Goal: Find specific page/section: Find specific page/section

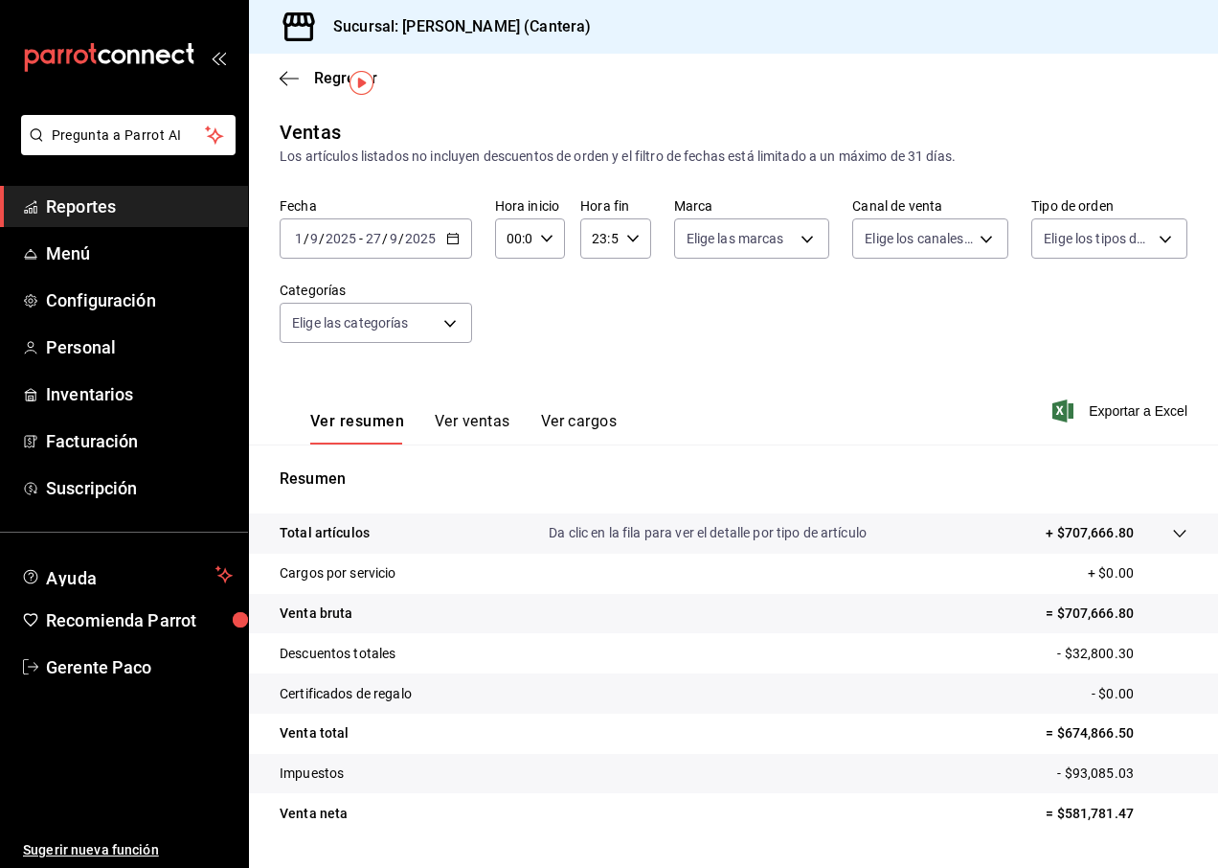
scroll to position [50, 0]
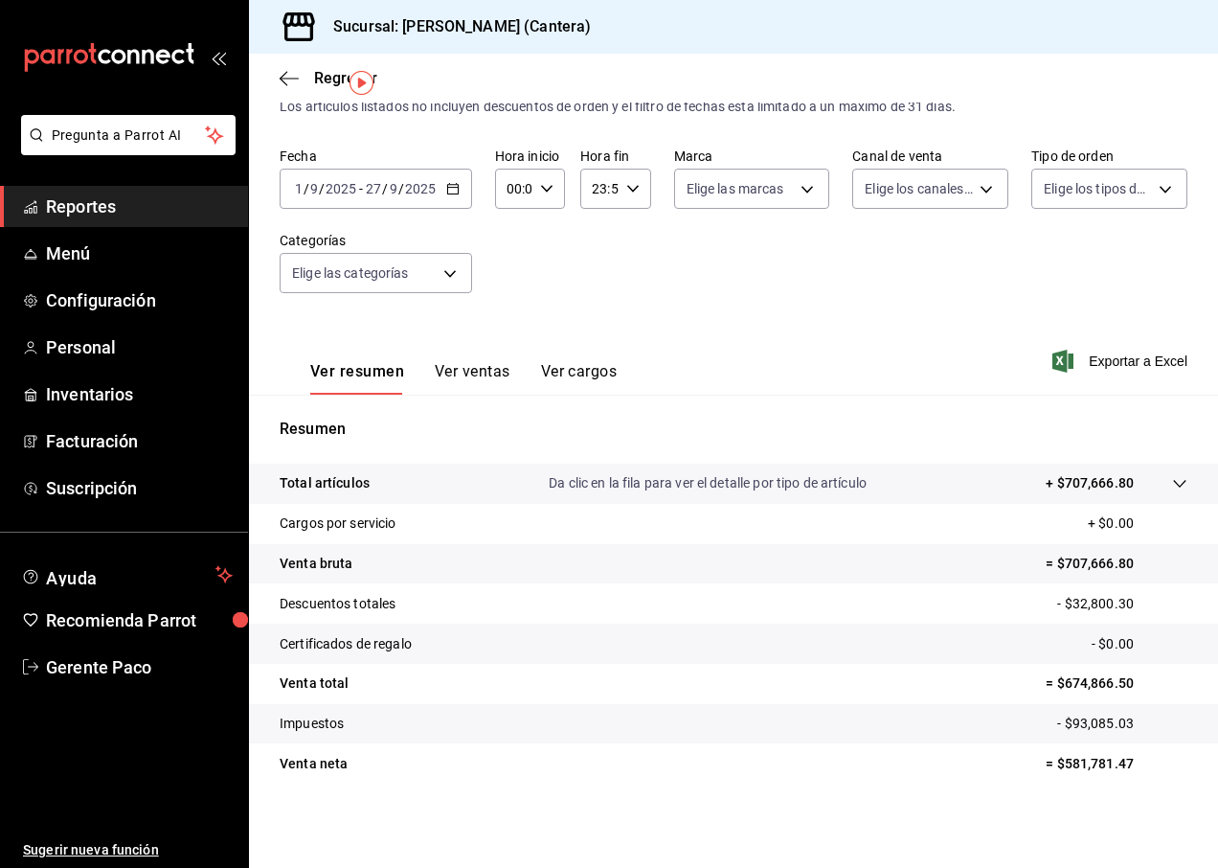
click at [349, 189] on input "2025" at bounding box center [341, 188] width 33 height 15
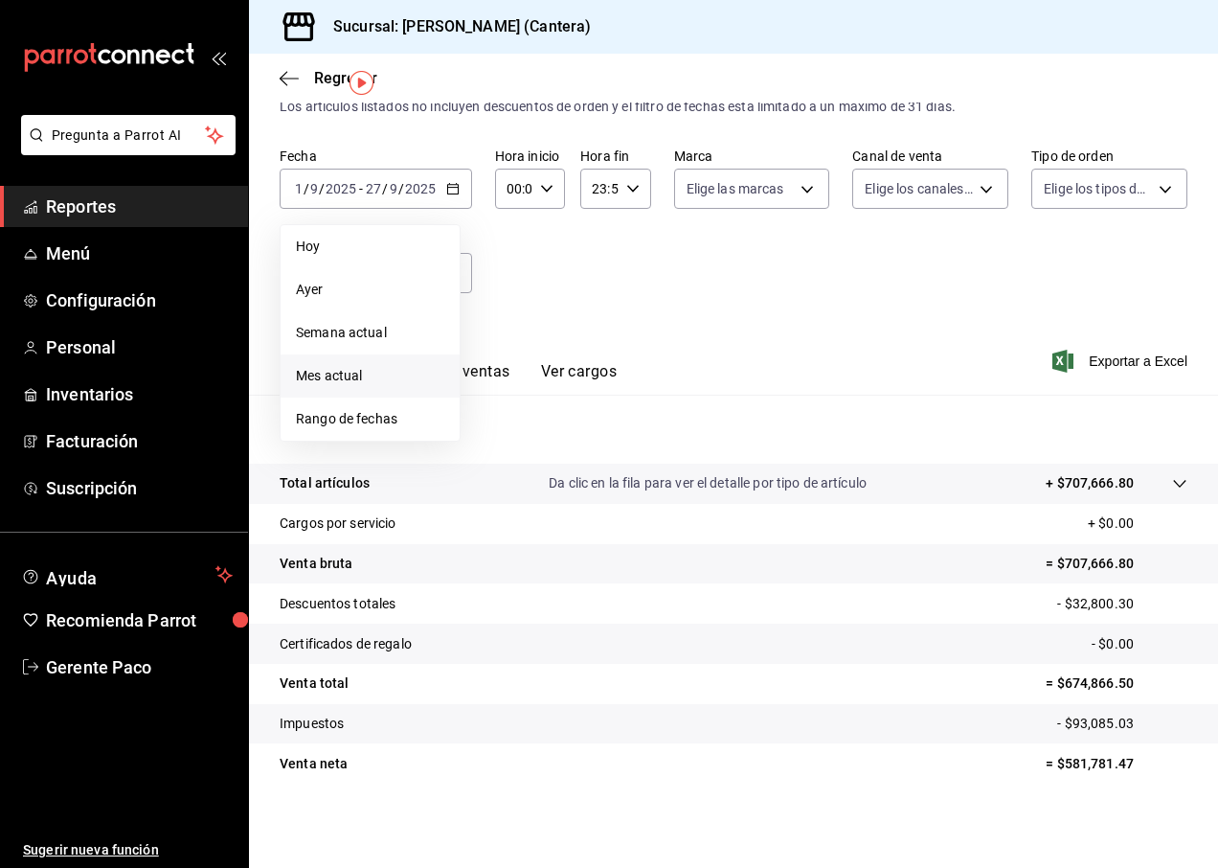
click at [359, 385] on span "Mes actual" at bounding box center [370, 376] width 148 height 20
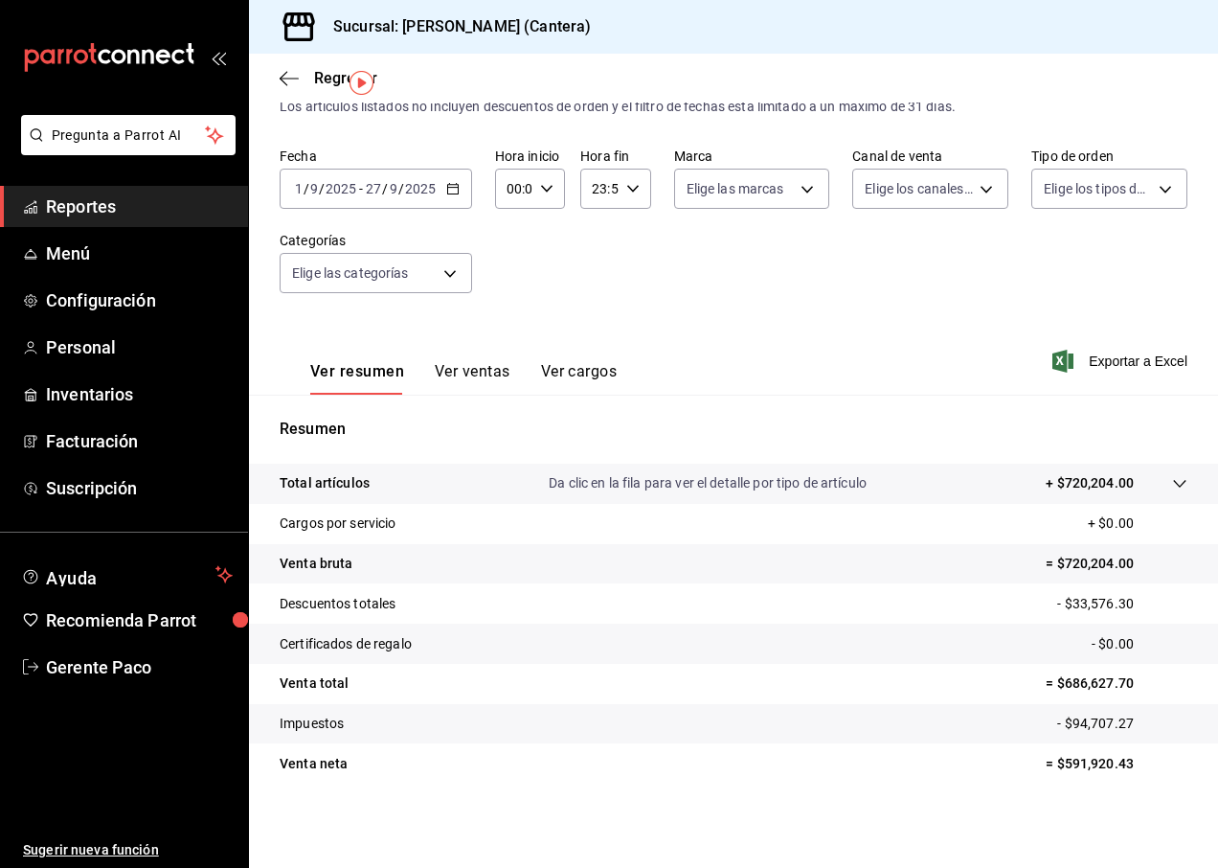
click at [343, 187] on input "2025" at bounding box center [341, 188] width 33 height 15
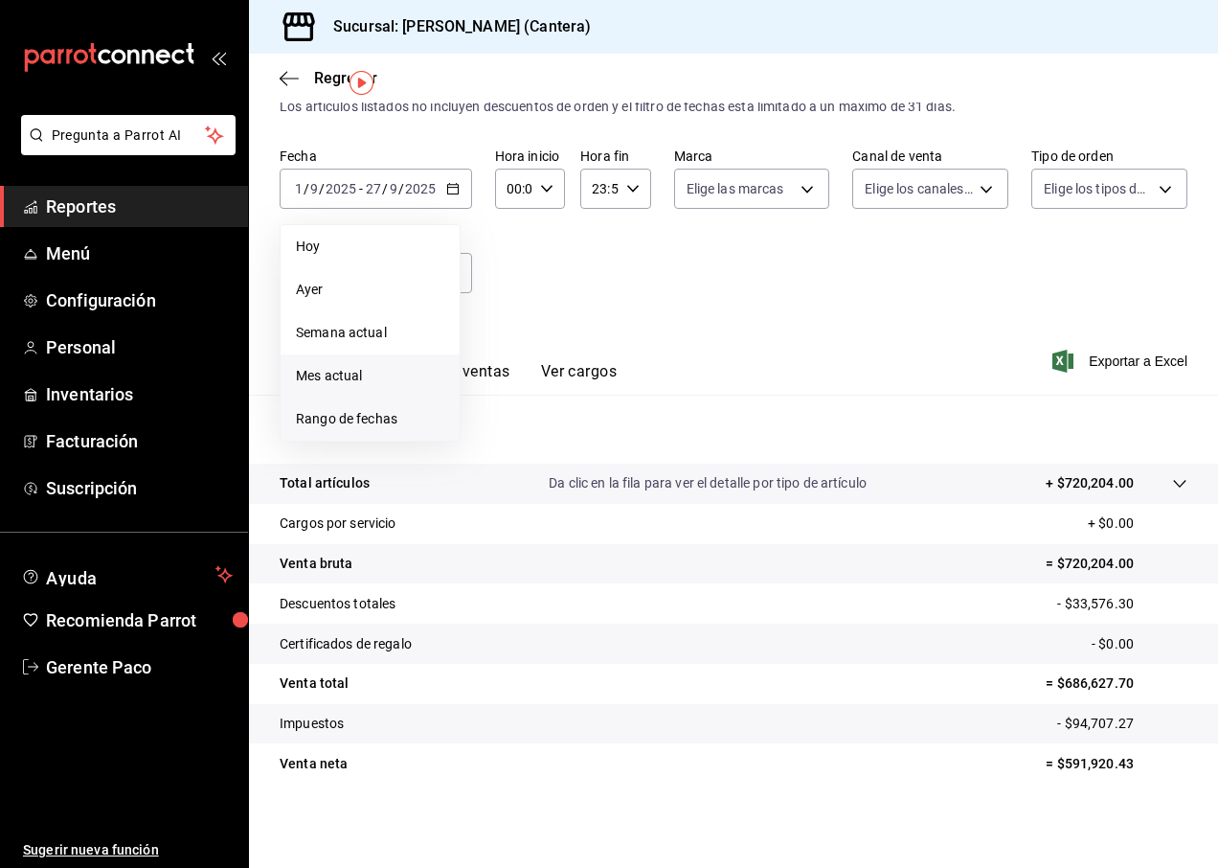
click at [352, 425] on span "Rango de fechas" at bounding box center [370, 419] width 148 height 20
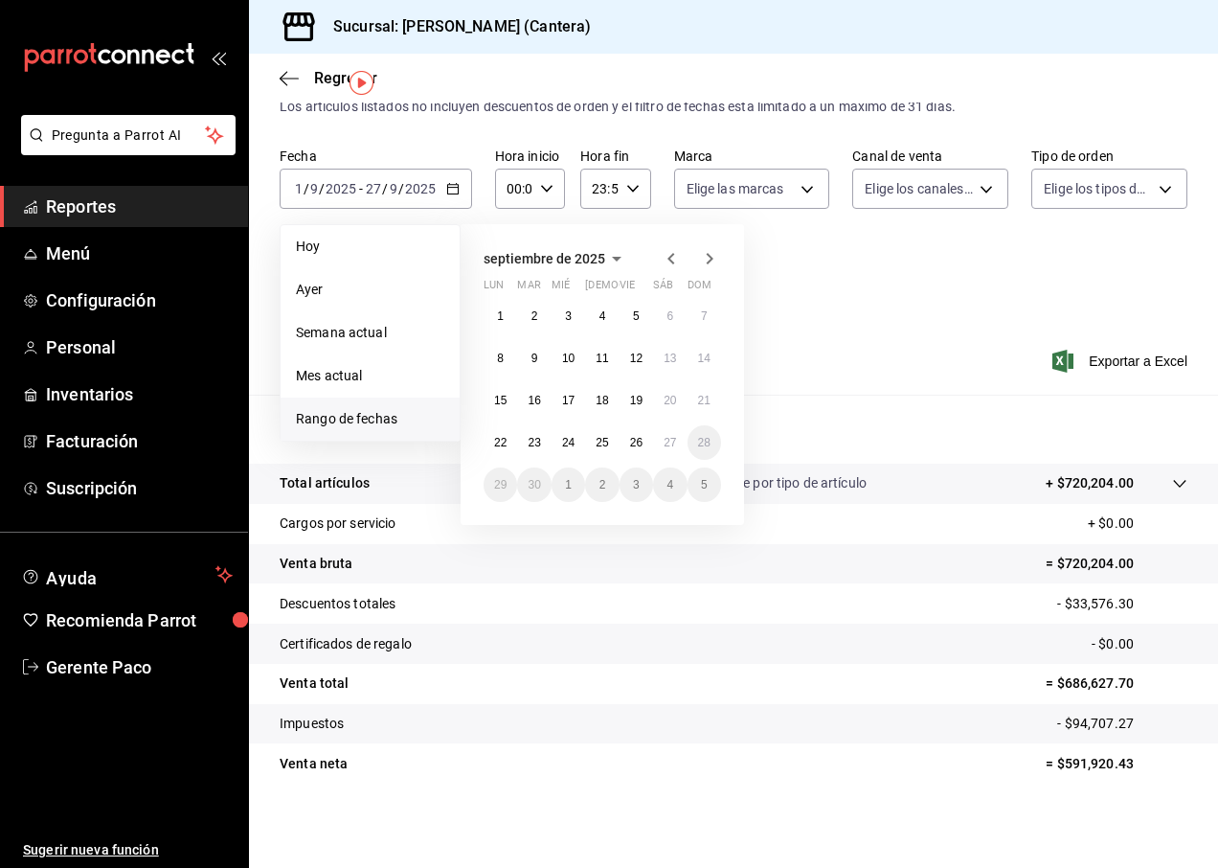
click at [669, 261] on icon "button" at bounding box center [671, 258] width 23 height 23
click at [635, 320] on abbr "1" at bounding box center [636, 315] width 7 height 13
click at [703, 485] on abbr "31" at bounding box center [704, 484] width 12 height 13
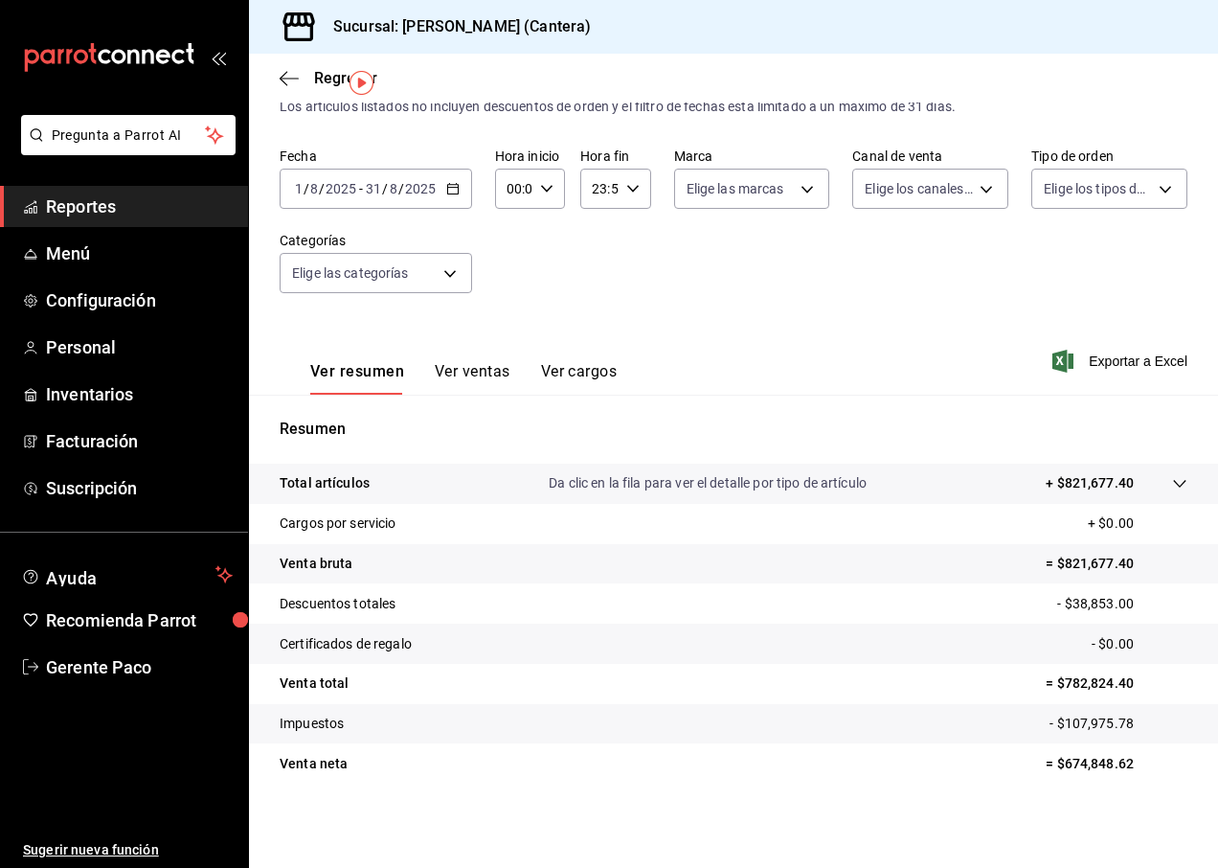
click at [436, 197] on div "[DATE] [DATE] - [DATE] [DATE]" at bounding box center [376, 189] width 193 height 40
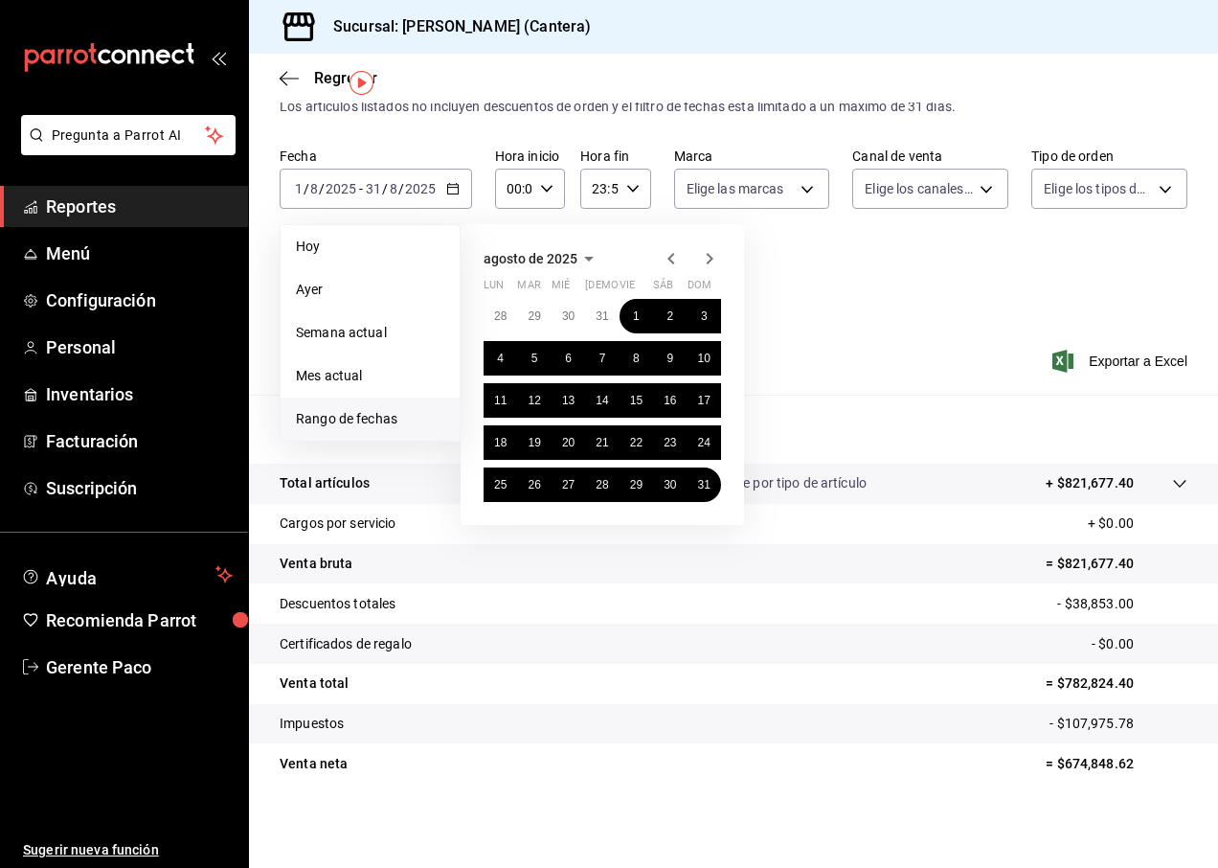
click at [706, 261] on icon "button" at bounding box center [709, 258] width 23 height 23
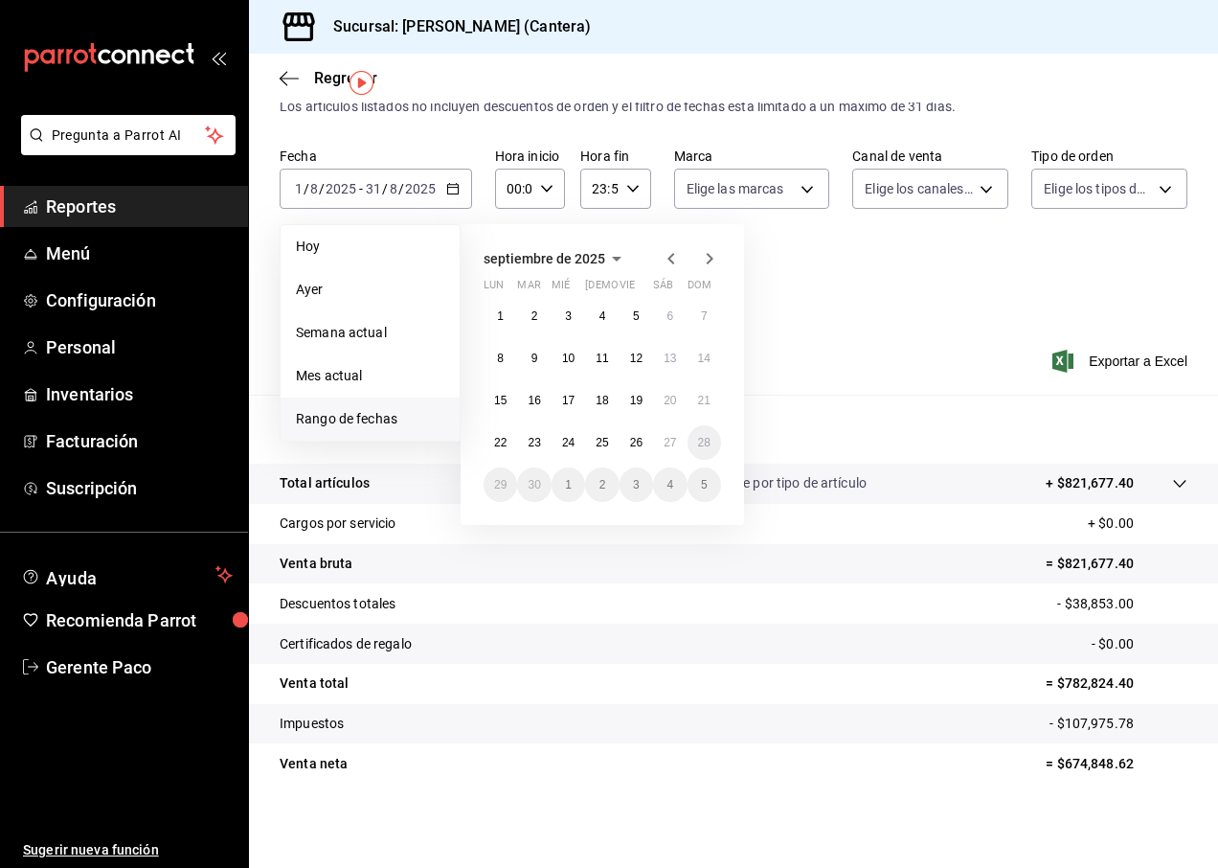
click at [734, 380] on div "[DATE] lun mar mié jue vie sáb dom 1 2 3 4 5 6 7 8 9 10 11 12 13 14 15 16 17 18…" at bounding box center [603, 374] width 284 height 301
click at [348, 379] on span "Mes actual" at bounding box center [370, 376] width 148 height 20
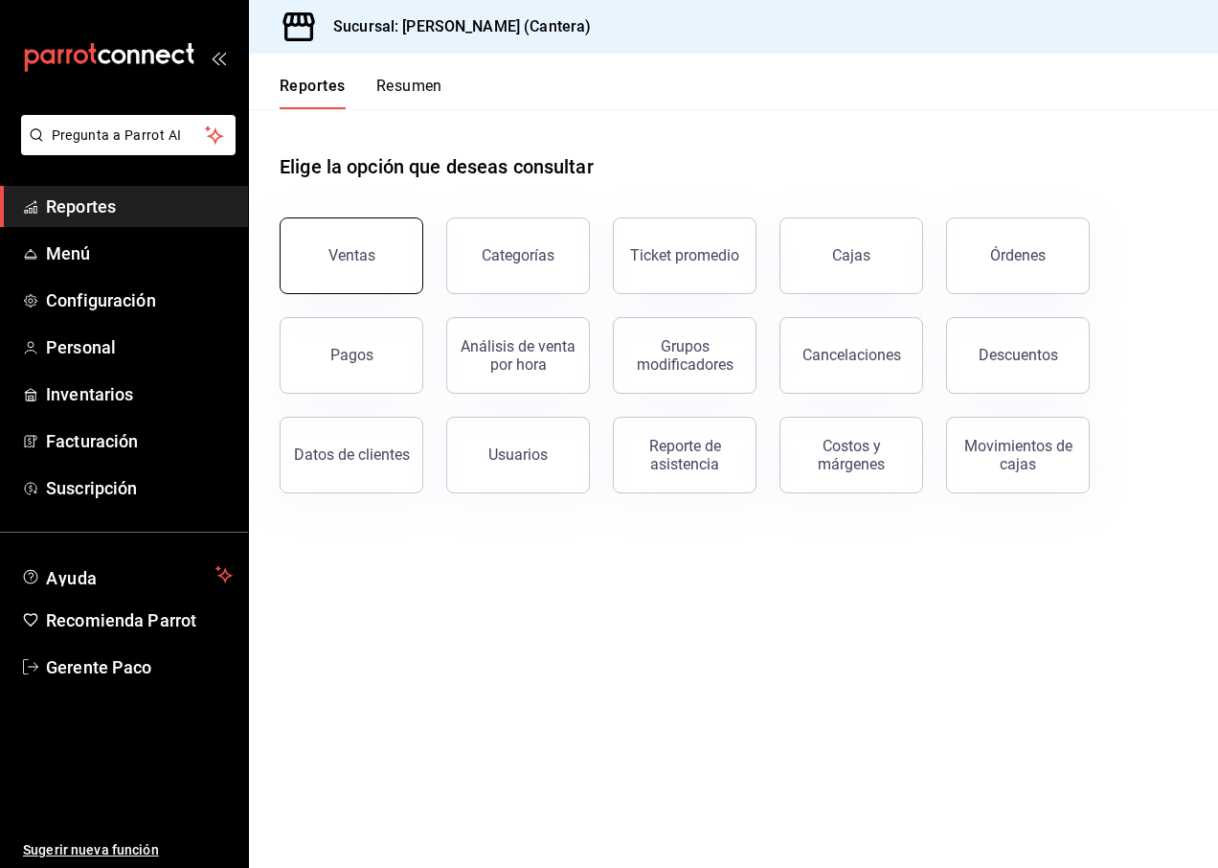
click at [392, 271] on button "Ventas" at bounding box center [352, 255] width 144 height 77
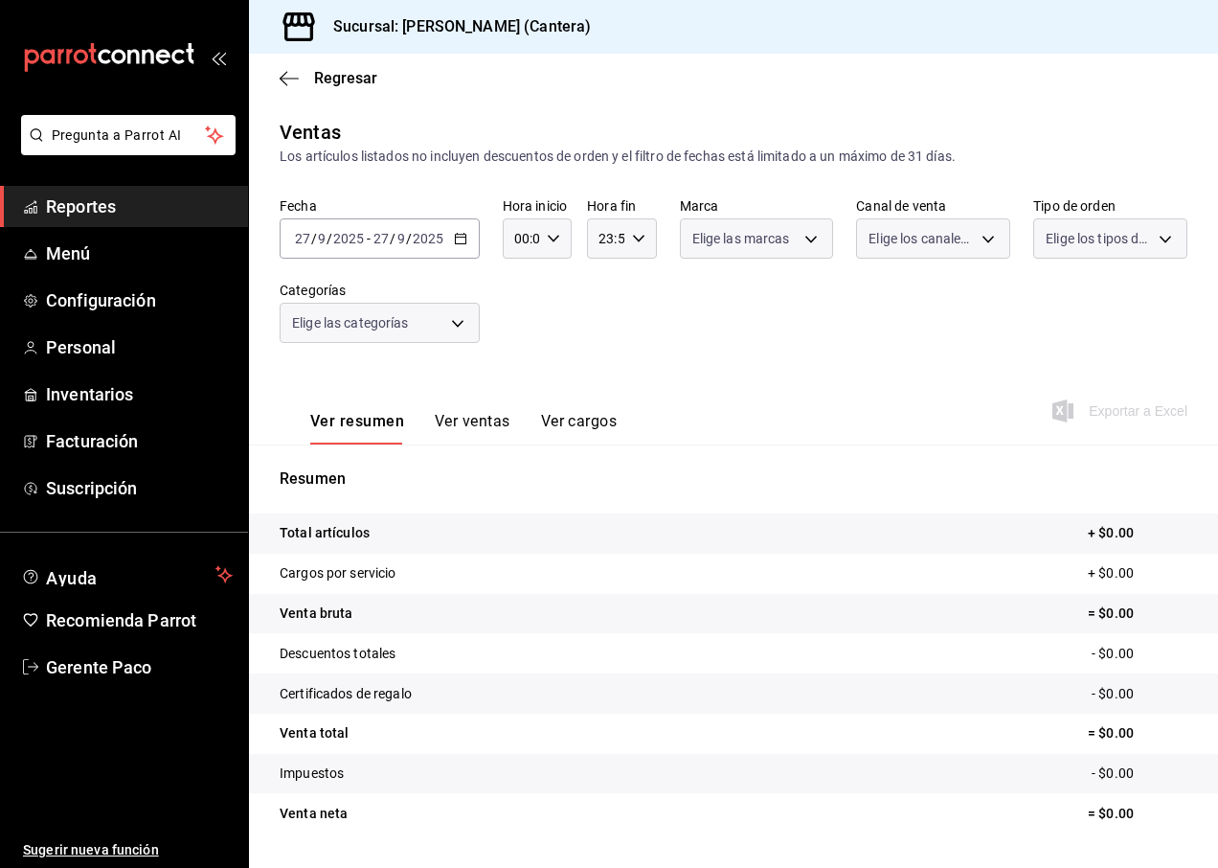
click at [444, 238] on div "2025-09-27 27 / 9 / 2025" at bounding box center [408, 238] width 75 height 15
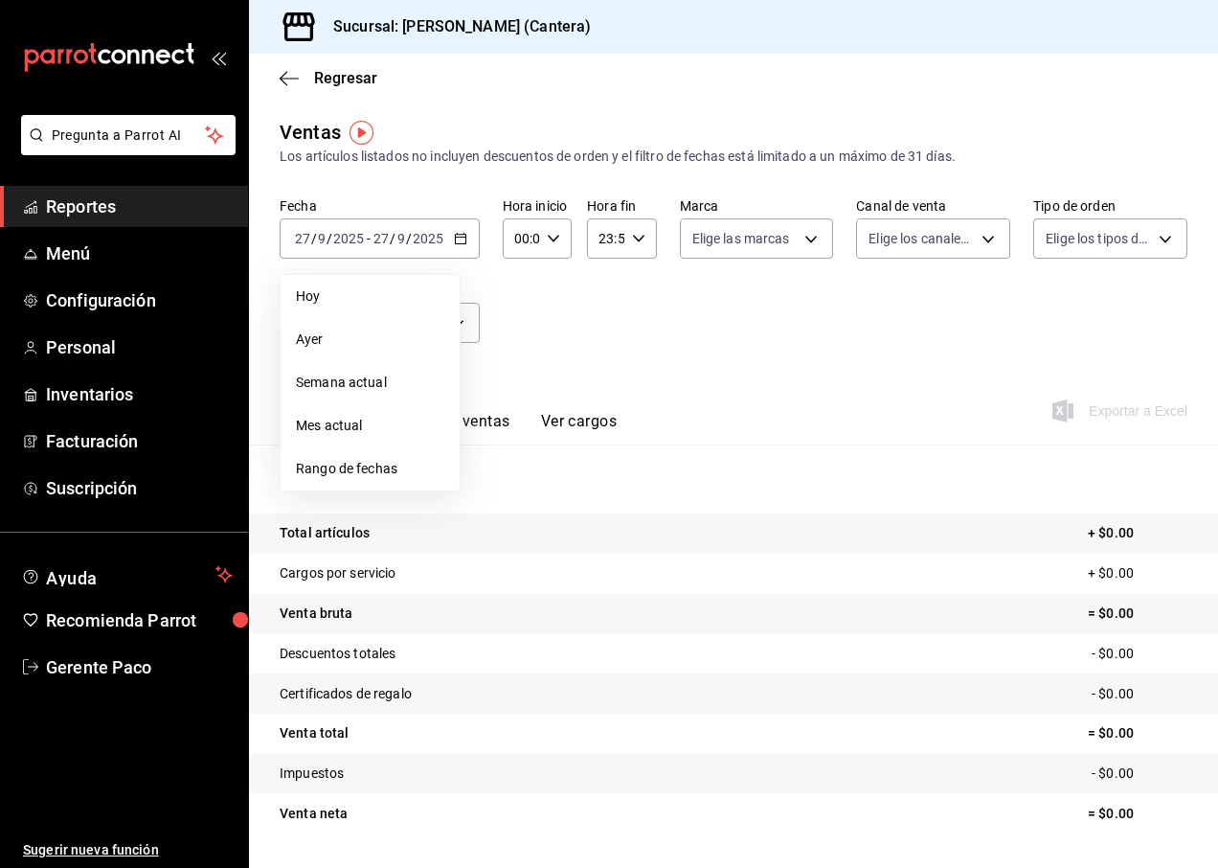
click at [367, 420] on span "Mes actual" at bounding box center [370, 426] width 148 height 20
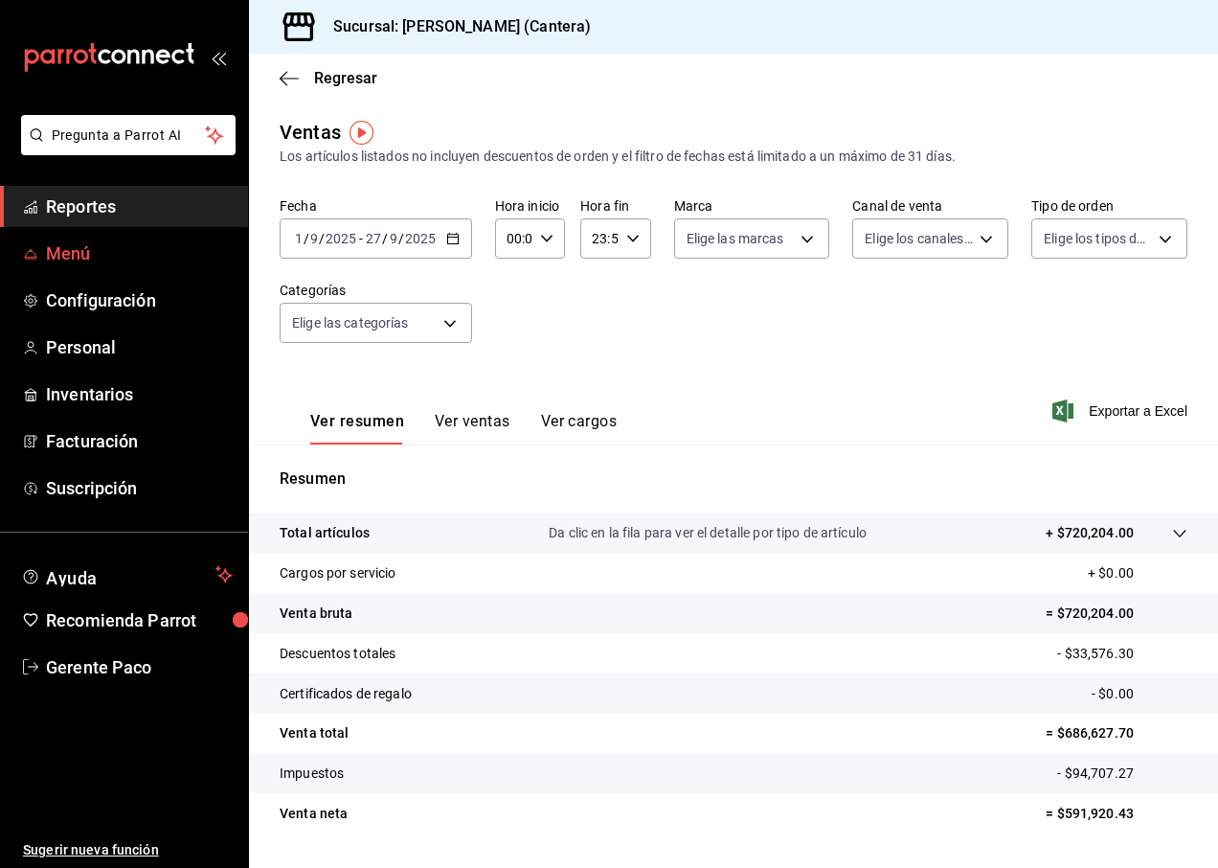
click at [95, 242] on span "Menú" at bounding box center [139, 253] width 187 height 26
